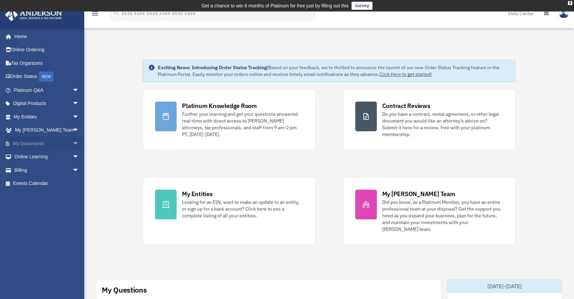
click at [72, 141] on span "arrow_drop_down" at bounding box center [78, 143] width 13 height 14
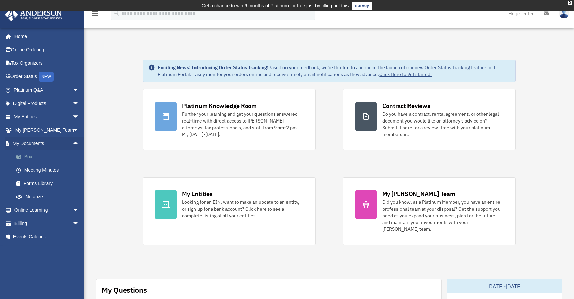
click at [30, 152] on link "Box" at bounding box center [49, 156] width 80 height 13
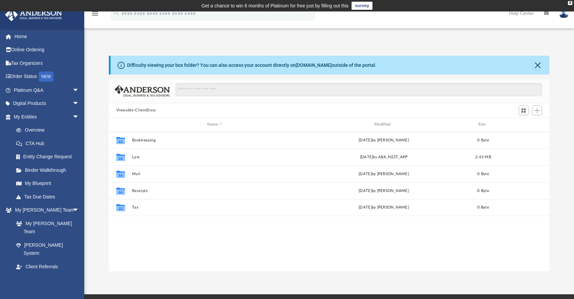
scroll to position [148, 435]
click at [37, 180] on link "My Blueprint" at bounding box center [49, 183] width 80 height 13
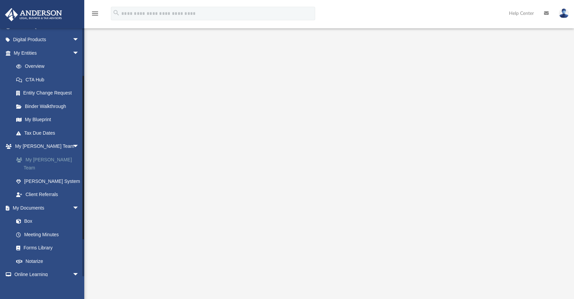
scroll to position [70, 0]
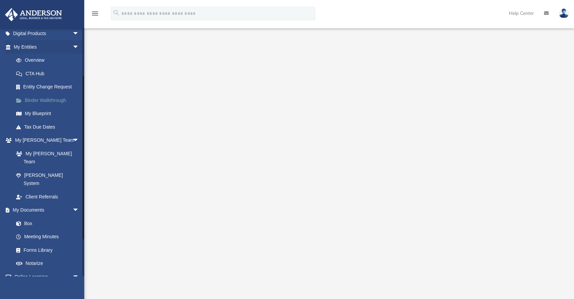
click at [53, 101] on link "Binder Walkthrough" at bounding box center [49, 99] width 80 height 13
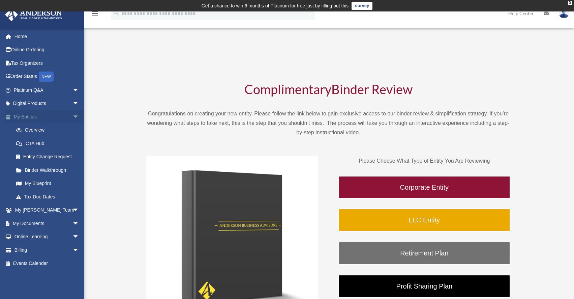
click at [72, 115] on span "arrow_drop_down" at bounding box center [78, 117] width 13 height 14
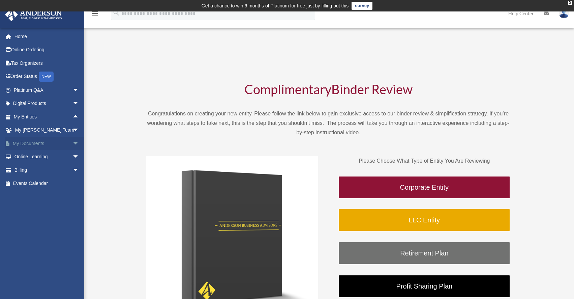
click at [31, 140] on link "My Documents arrow_drop_down" at bounding box center [47, 142] width 85 height 13
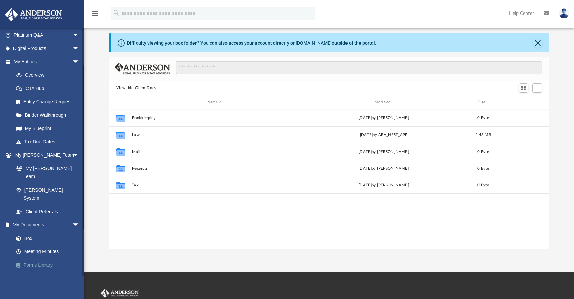
scroll to position [54, 0]
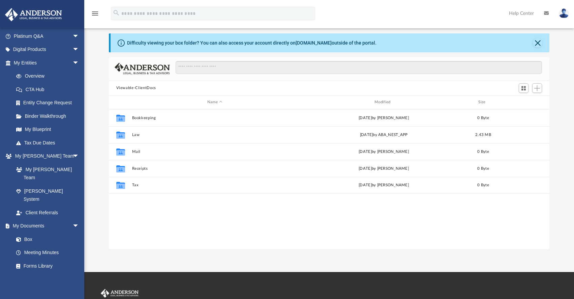
click at [154, 1] on div "menu search Site Menu add [EMAIL_ADDRESS][DOMAIN_NAME] My Profile Reset Passwor…" at bounding box center [287, 14] width 574 height 28
